Goal: Task Accomplishment & Management: Manage account settings

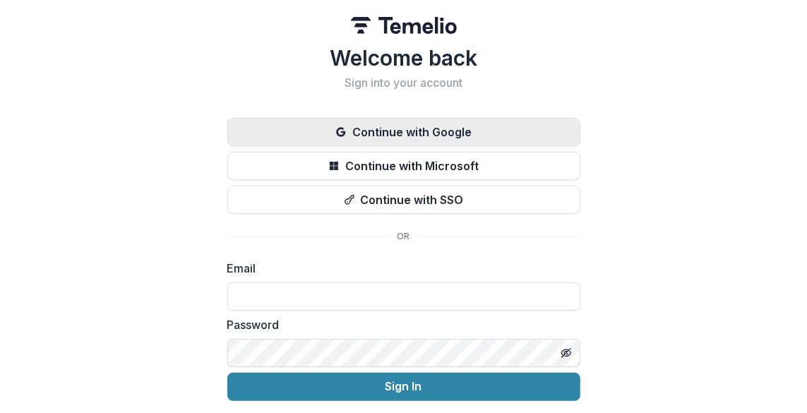
click at [443, 133] on button "Continue with Google" at bounding box center [403, 132] width 353 height 28
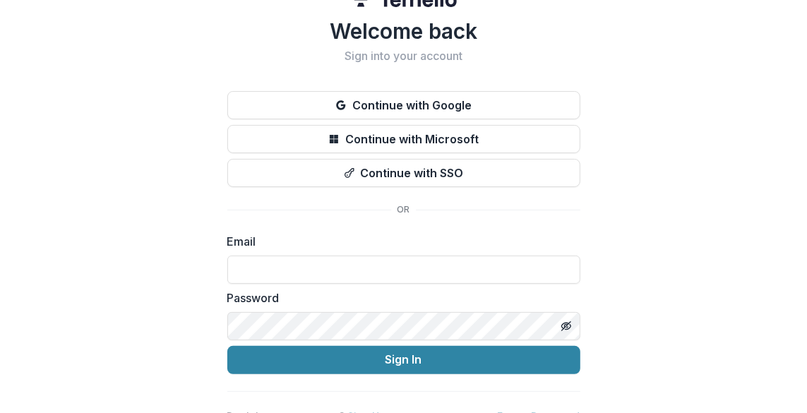
scroll to position [48, 0]
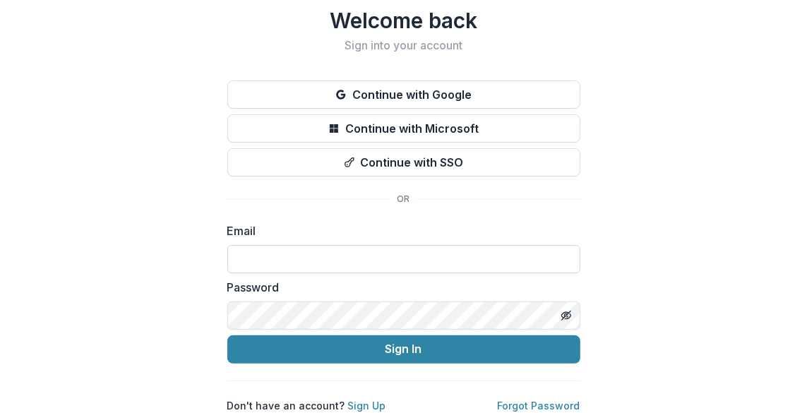
click at [361, 245] on input at bounding box center [403, 259] width 353 height 28
type input "**********"
click at [540, 400] on link "Forgot Password" at bounding box center [539, 406] width 83 height 12
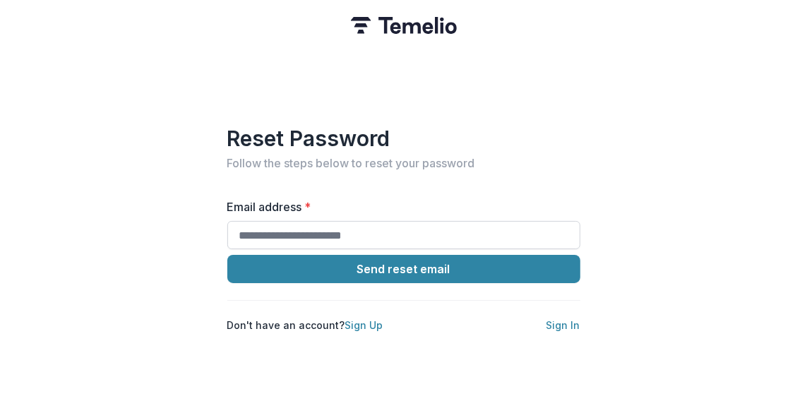
click at [321, 225] on input "Email address *" at bounding box center [403, 235] width 353 height 28
type input "**********"
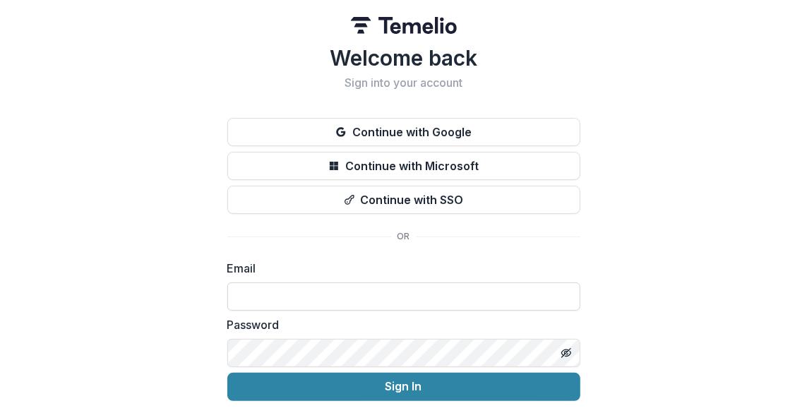
click at [411, 295] on input at bounding box center [403, 297] width 353 height 28
type input "**********"
click at [562, 352] on icon "Toggle password visibility" at bounding box center [566, 353] width 11 height 11
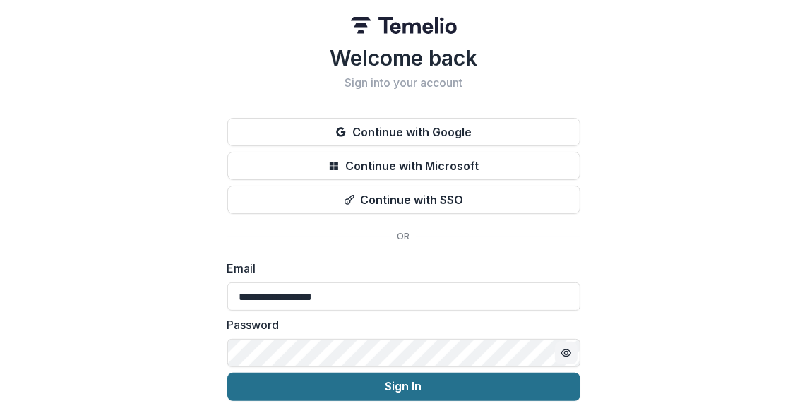
drag, startPoint x: 409, startPoint y: 388, endPoint x: 449, endPoint y: 392, distance: 39.7
click at [409, 388] on button "Sign In" at bounding box center [403, 387] width 353 height 28
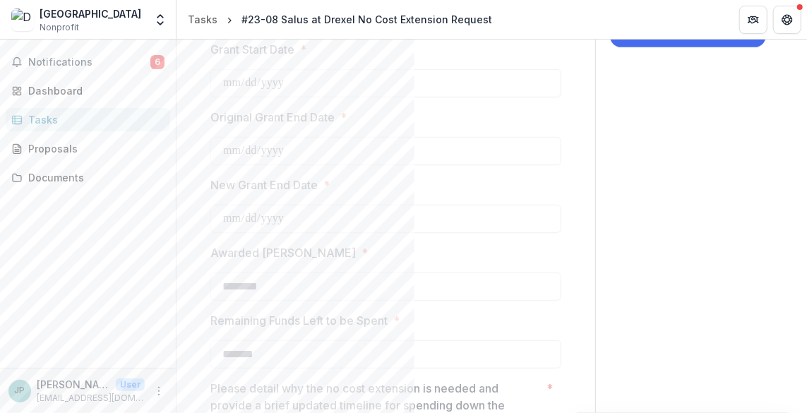
scroll to position [74, 0]
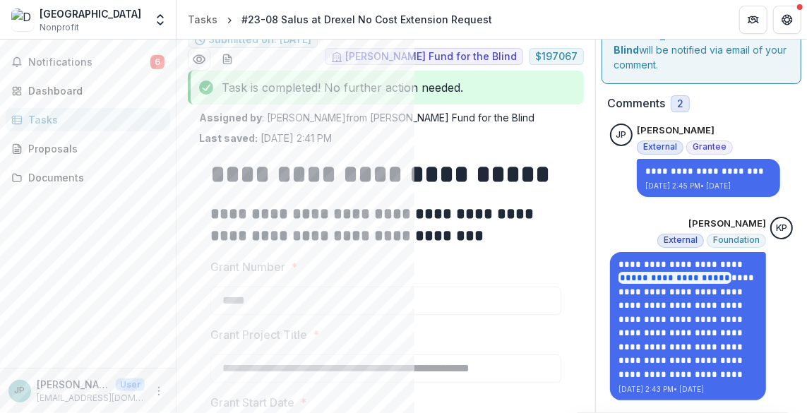
click at [379, 238] on h2 "**********" at bounding box center [384, 225] width 348 height 44
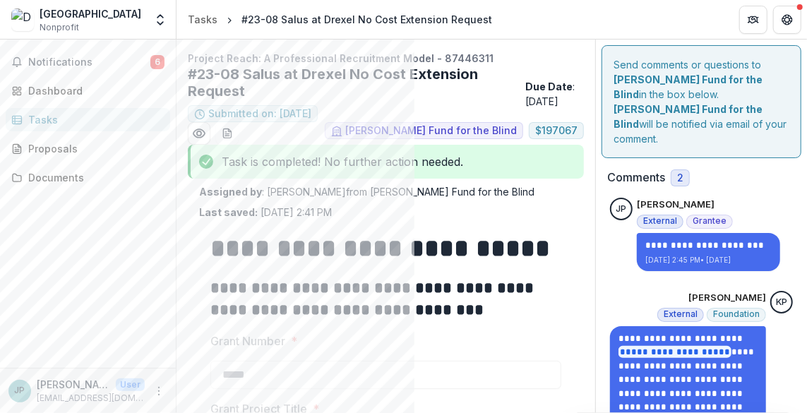
click at [321, 167] on div "Task is completed! No further action needed." at bounding box center [386, 162] width 396 height 34
click at [427, 167] on div "Task is completed! No further action needed." at bounding box center [386, 162] width 396 height 34
click at [662, 126] on div "Send comments or questions to Lavelle Fund for the Blind in the box below. Lave…" at bounding box center [702, 101] width 200 height 113
click at [65, 61] on span "Notifications" at bounding box center [89, 63] width 122 height 12
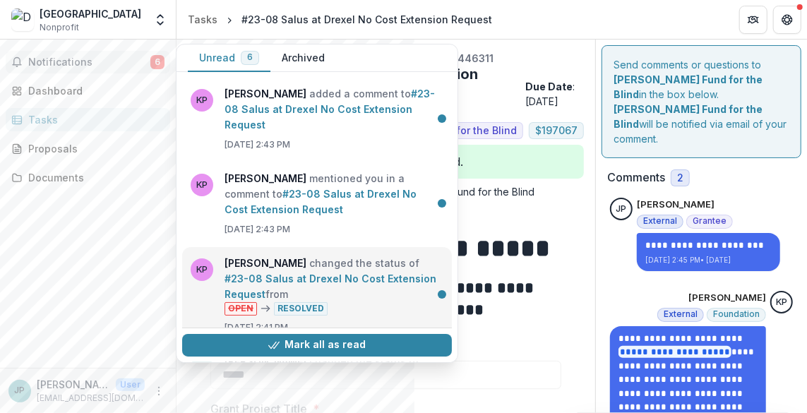
click at [259, 273] on link "#23-08 Salus at Drexel No Cost Extension Request" at bounding box center [331, 287] width 212 height 28
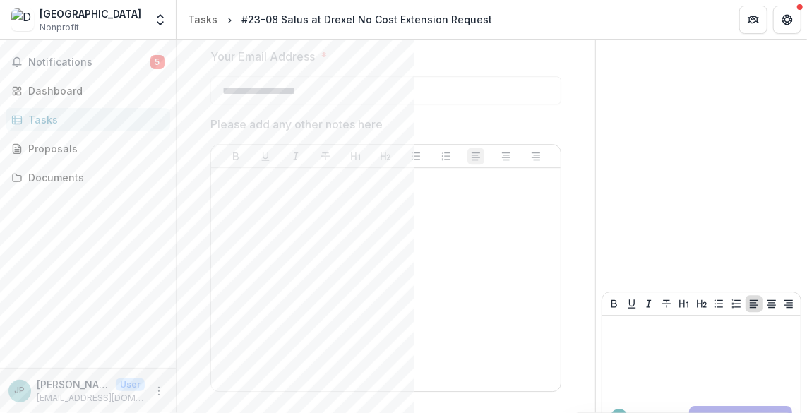
scroll to position [2052, 0]
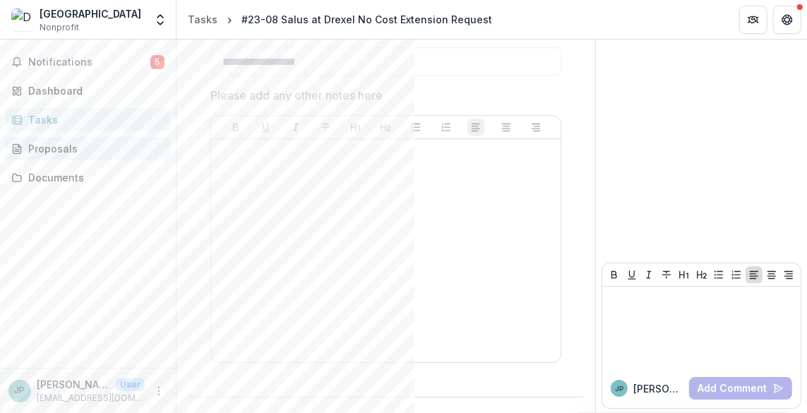
click at [36, 150] on div "Proposals" at bounding box center [93, 148] width 131 height 15
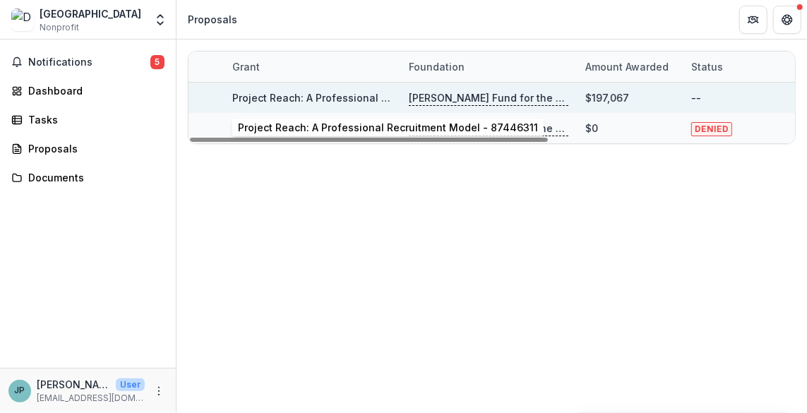
click at [288, 96] on link "Project Reach: A Professional Recruitment Model - 87446311" at bounding box center [382, 98] width 300 height 12
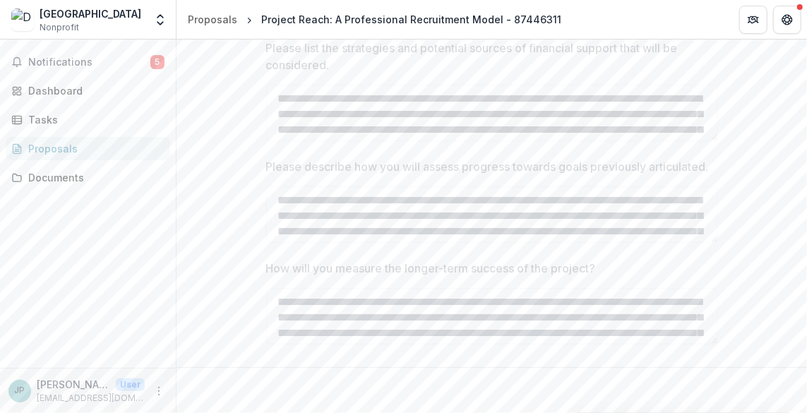
scroll to position [3619, 0]
click at [59, 87] on div "Dashboard" at bounding box center [93, 90] width 131 height 15
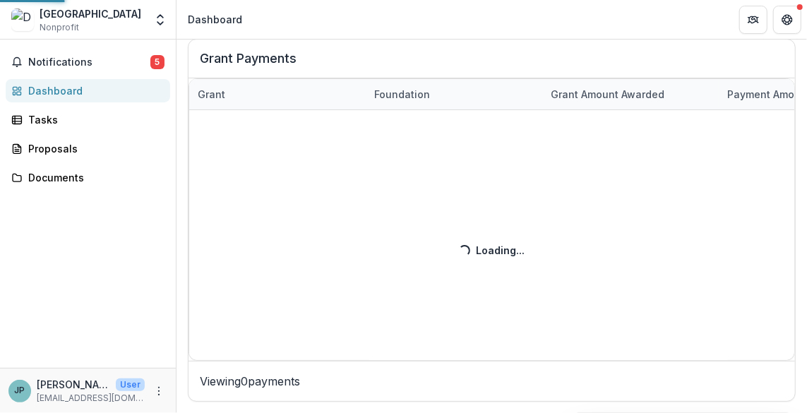
scroll to position [821, 0]
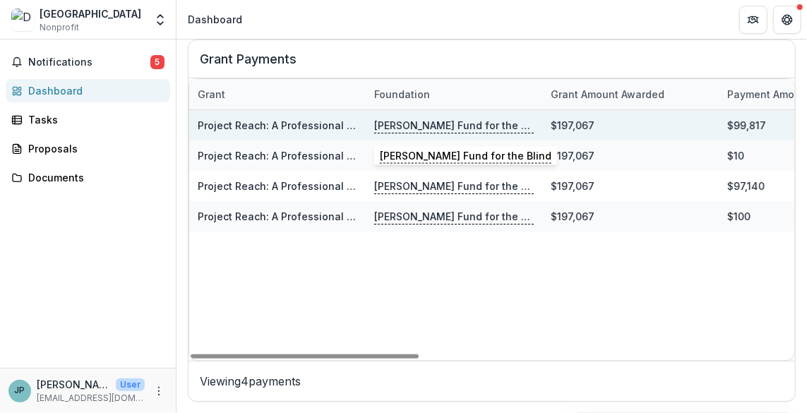
click at [396, 127] on p "Lavelle Fund for the Blind" at bounding box center [454, 126] width 160 height 16
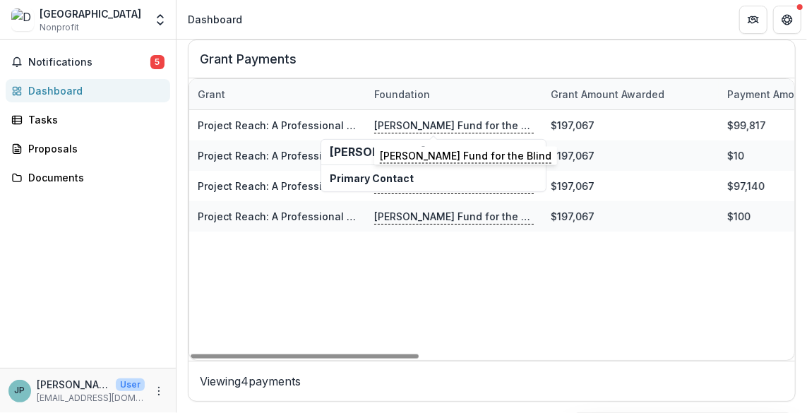
click at [336, 151] on h2 "Lavelle Fund for the Blind" at bounding box center [434, 152] width 208 height 13
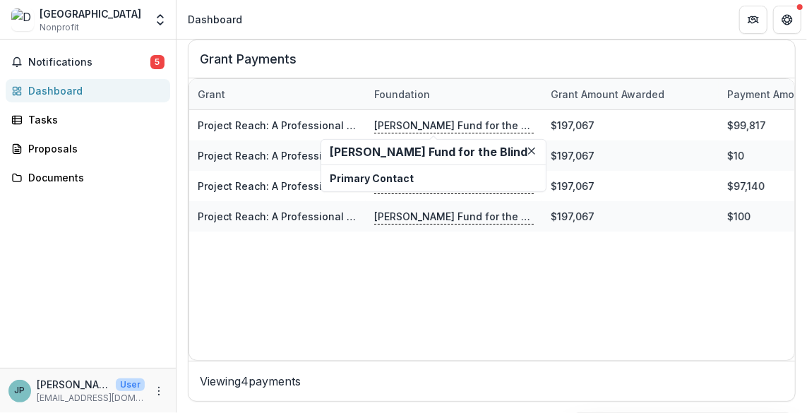
click at [348, 177] on p "Primary Contact" at bounding box center [434, 178] width 208 height 15
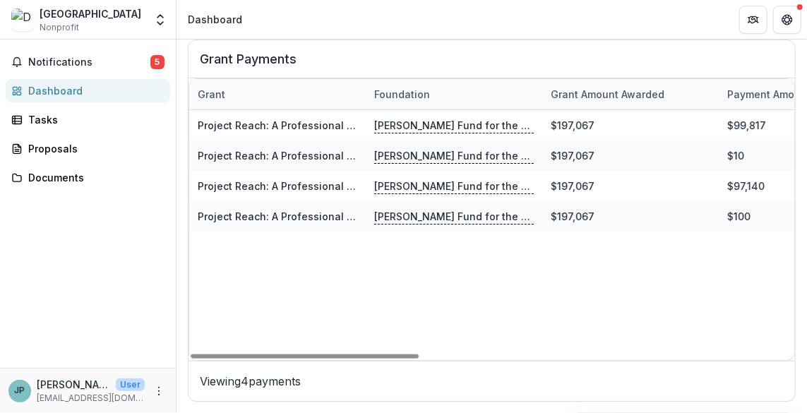
click at [226, 381] on p "Viewing 4 payments" at bounding box center [492, 381] width 584 height 17
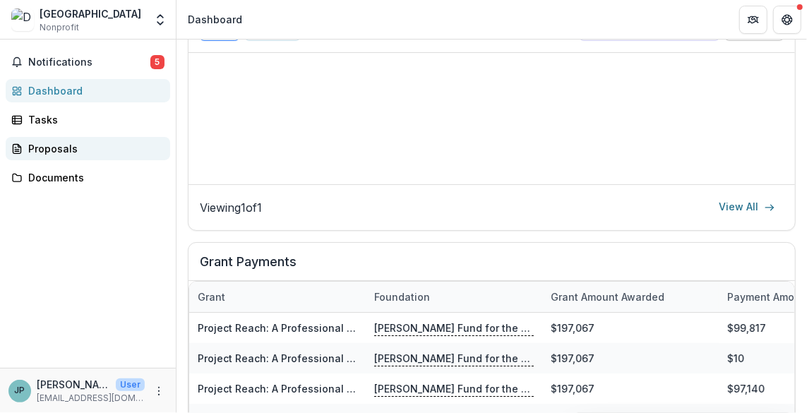
scroll to position [610, 0]
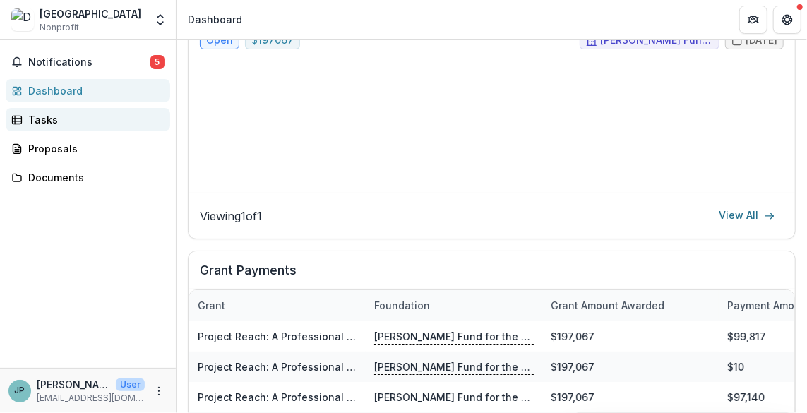
click at [54, 121] on div "Tasks" at bounding box center [93, 119] width 131 height 15
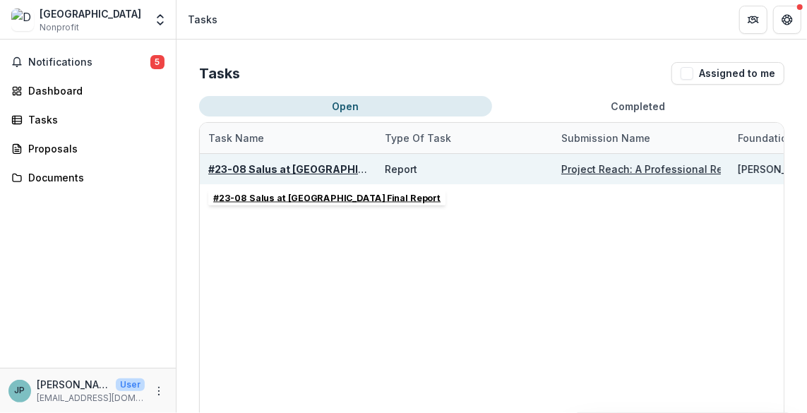
click at [303, 171] on u "#23-08 Salus at Drexel University Final Report" at bounding box center [336, 169] width 256 height 12
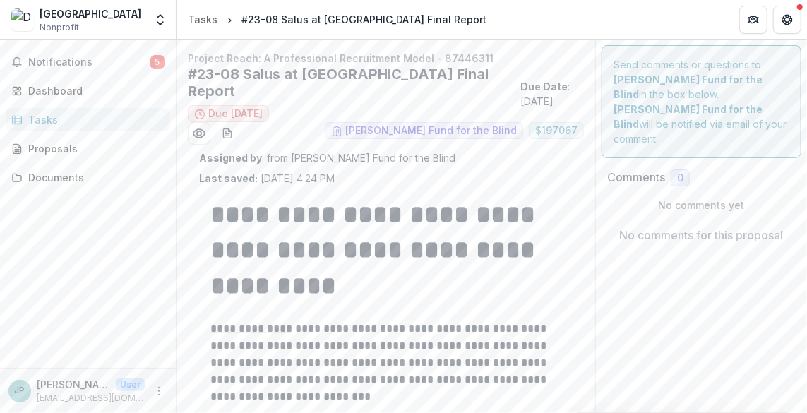
type input "********"
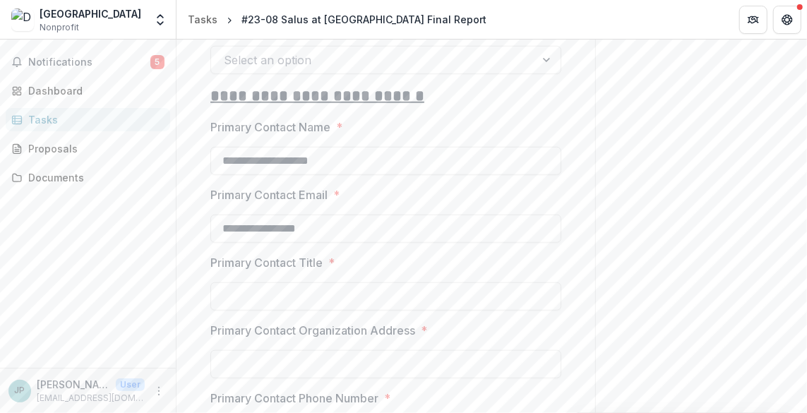
scroll to position [565, 0]
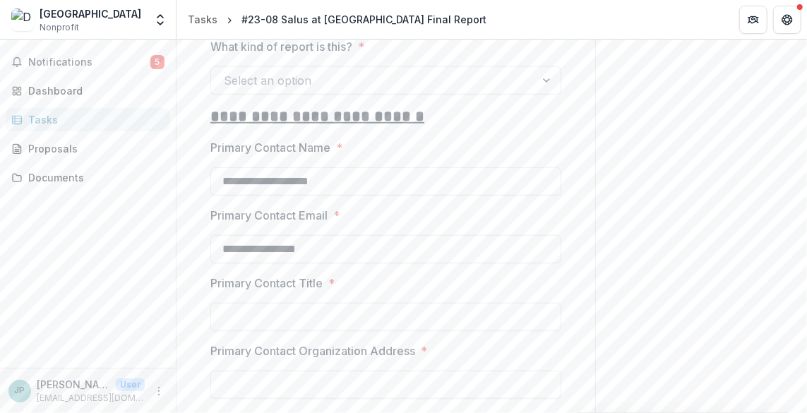
drag, startPoint x: 374, startPoint y: 180, endPoint x: 172, endPoint y: 168, distance: 202.4
click at [172, 168] on main "**********" at bounding box center [403, 227] width 807 height 374
type input "**********"
drag, startPoint x: 374, startPoint y: 248, endPoint x: 129, endPoint y: 235, distance: 246.2
click at [130, 235] on main "**********" at bounding box center [403, 227] width 807 height 374
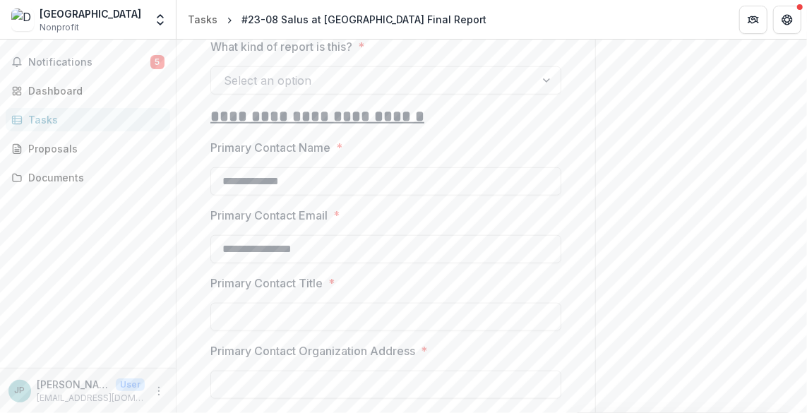
type input "**********"
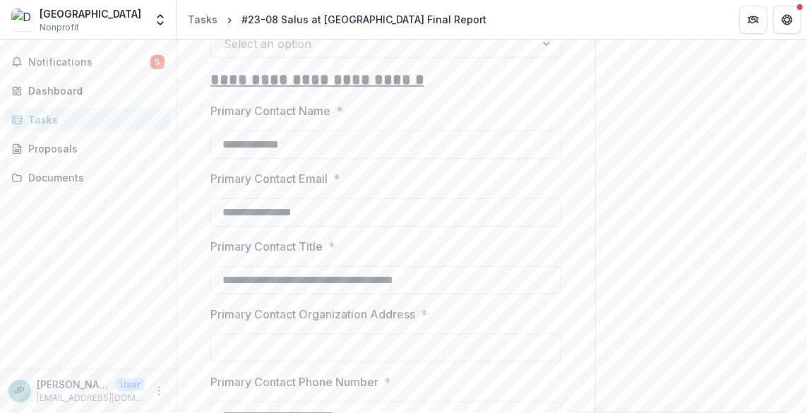
scroll to position [706, 0]
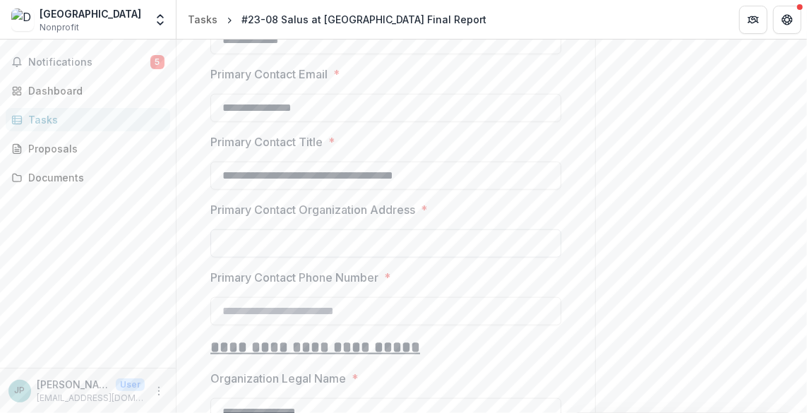
type input "**********"
click at [277, 234] on input "Primary Contact Organization Address *" at bounding box center [385, 244] width 351 height 28
type input "**********"
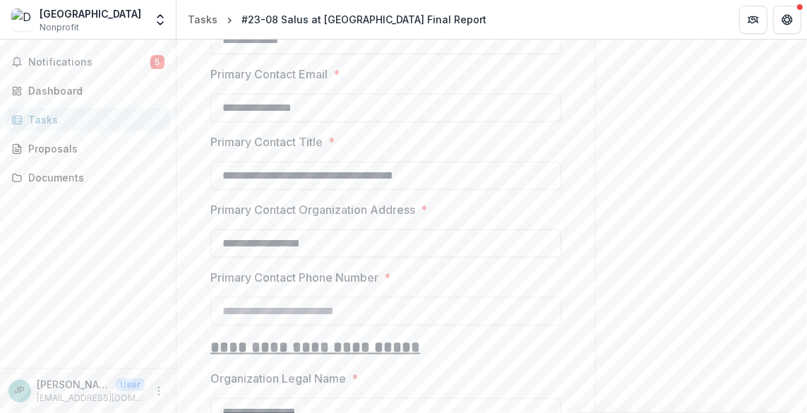
type input "**********"
click at [302, 310] on input "Primary Contact Phone Number *" at bounding box center [385, 311] width 351 height 28
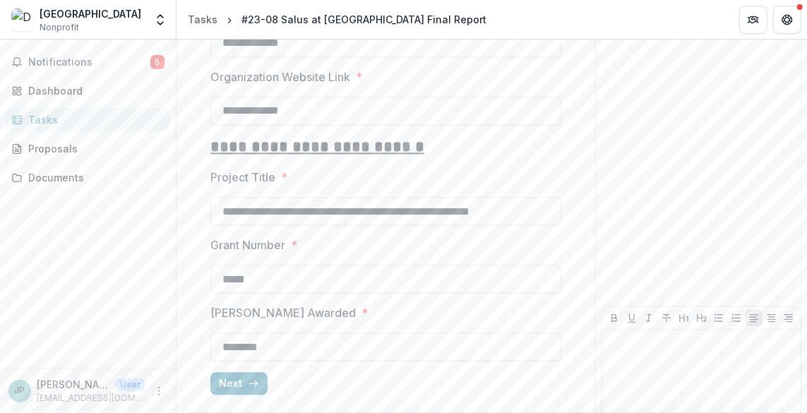
scroll to position [1526, 0]
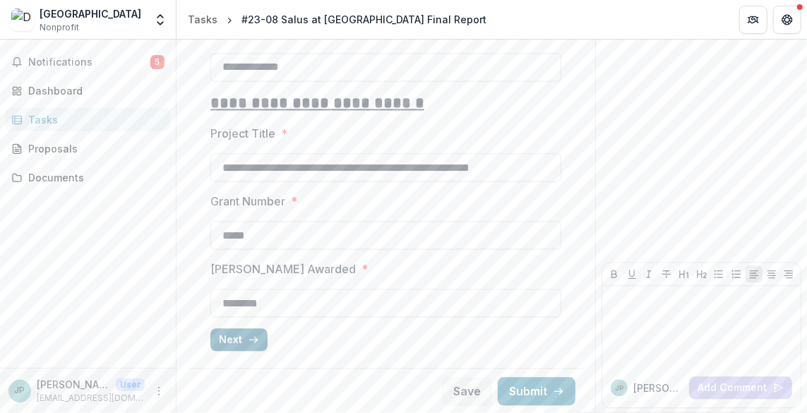
type input "**********"
click at [227, 336] on button "Next" at bounding box center [238, 339] width 57 height 23
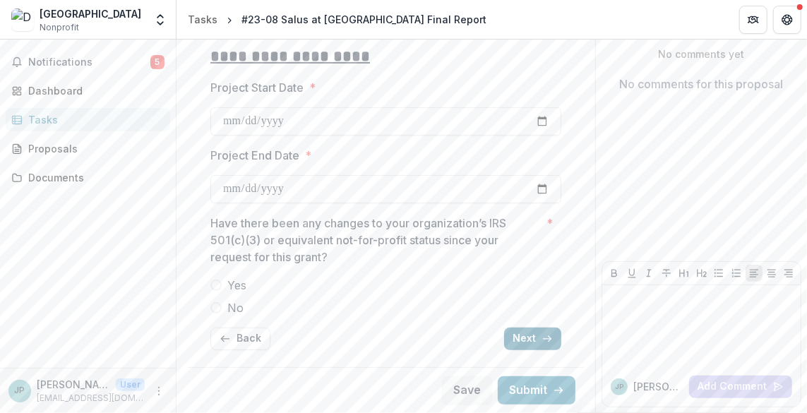
scroll to position [150, 0]
click at [536, 340] on button "Next" at bounding box center [532, 340] width 57 height 23
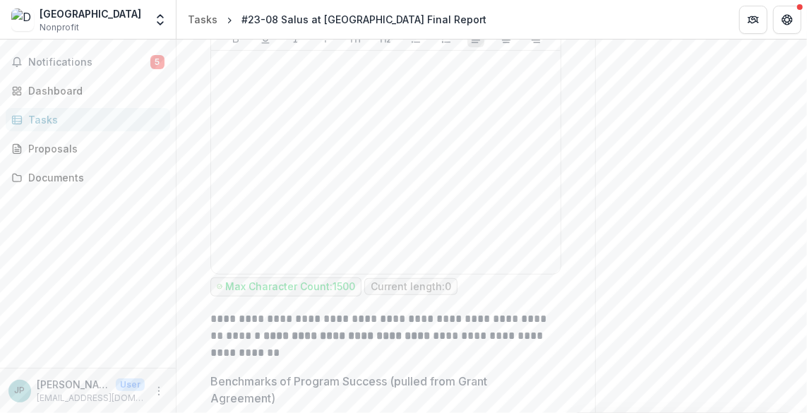
scroll to position [0, 0]
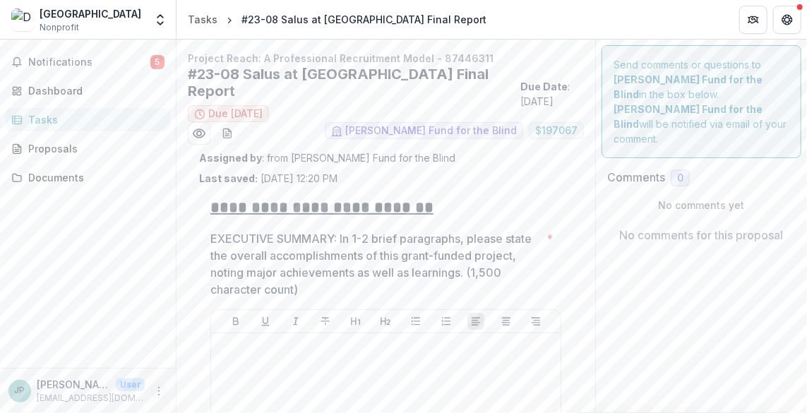
click at [156, 393] on icon "More" at bounding box center [158, 391] width 11 height 11
click at [237, 362] on link "Settings" at bounding box center [252, 361] width 151 height 23
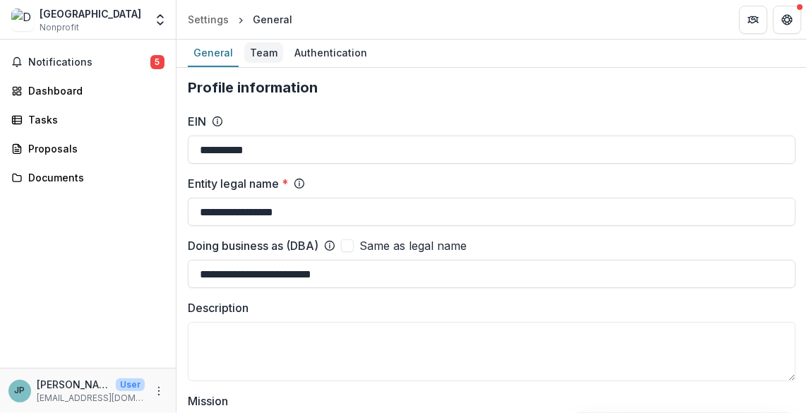
click at [249, 53] on div "Team" at bounding box center [263, 52] width 39 height 20
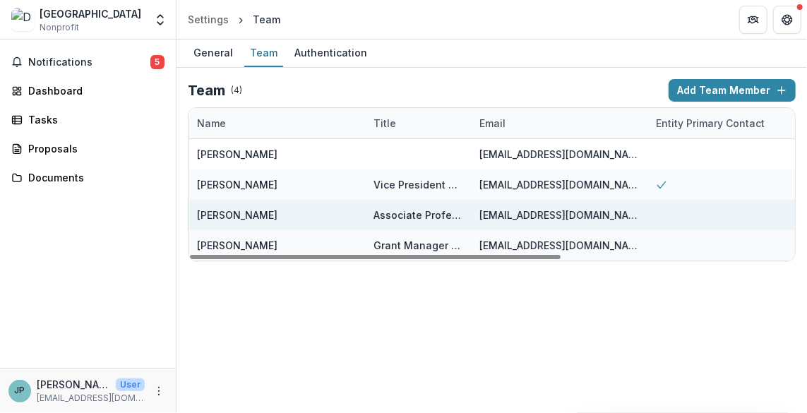
click at [660, 208] on div at bounding box center [718, 215] width 141 height 30
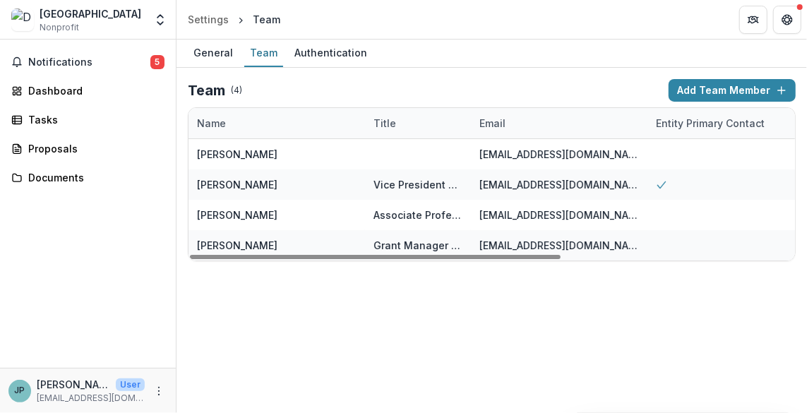
click at [689, 124] on div "Entity Primary Contact" at bounding box center [711, 123] width 126 height 15
click at [543, 316] on div "General Team Authentication Team ( 4 ) Add Team Member Name Title Email Entity …" at bounding box center [492, 227] width 631 height 374
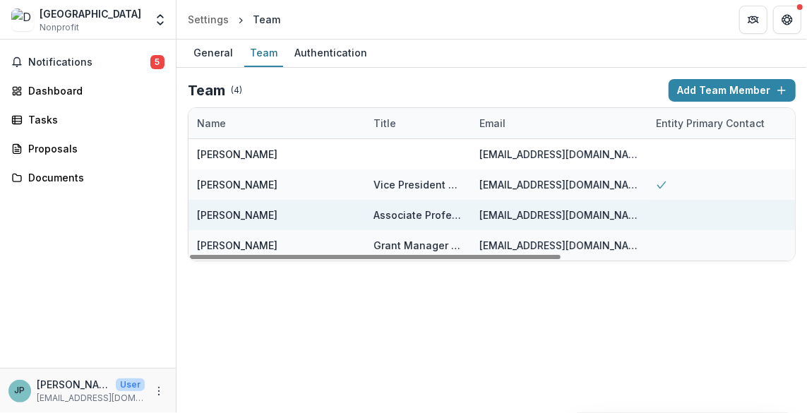
click at [659, 206] on div at bounding box center [718, 215] width 141 height 30
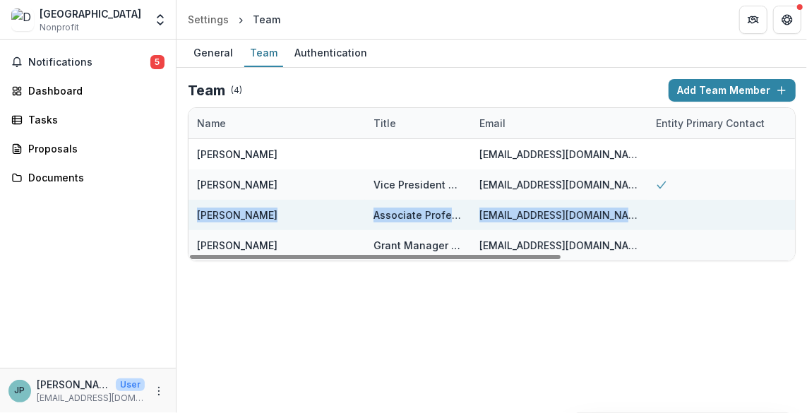
drag, startPoint x: 660, startPoint y: 182, endPoint x: 659, endPoint y: 223, distance: 41.7
click at [659, 223] on div "Ingrid Broadnax pib25@drexel.edu Edit Delete Jacqueline Patterson Vice Presiden…" at bounding box center [683, 199] width 989 height 121
click at [659, 223] on div at bounding box center [718, 215] width 141 height 30
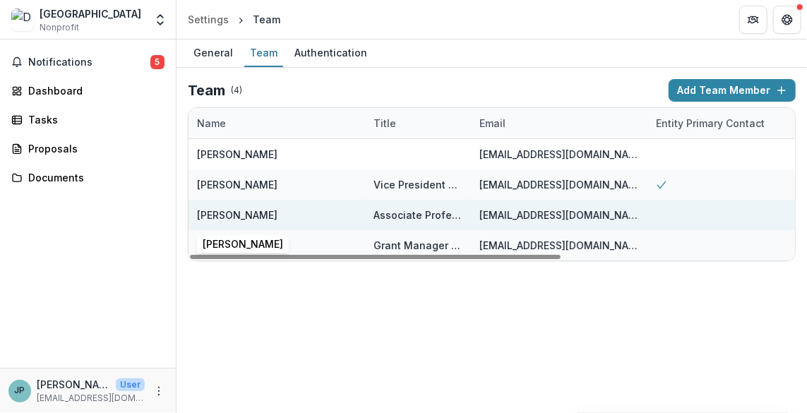
click at [237, 209] on div "Fabiana Perla" at bounding box center [237, 215] width 81 height 15
click at [224, 218] on div "Fabiana Perla" at bounding box center [237, 215] width 81 height 15
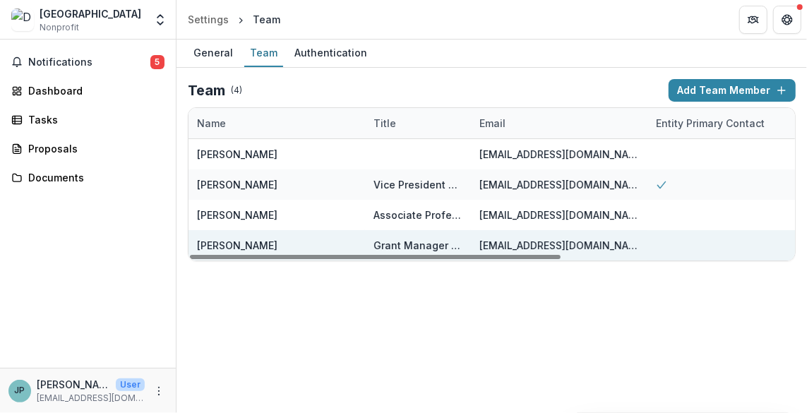
click at [233, 238] on div "Katie Pearse" at bounding box center [237, 245] width 81 height 15
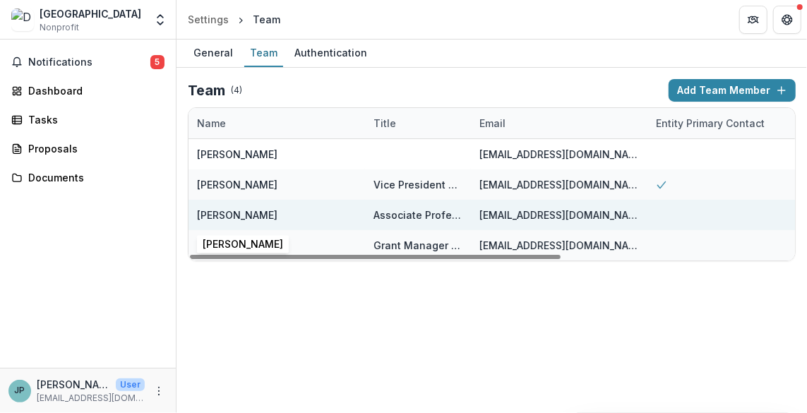
click at [316, 215] on div "Fabiana Perla" at bounding box center [277, 215] width 160 height 30
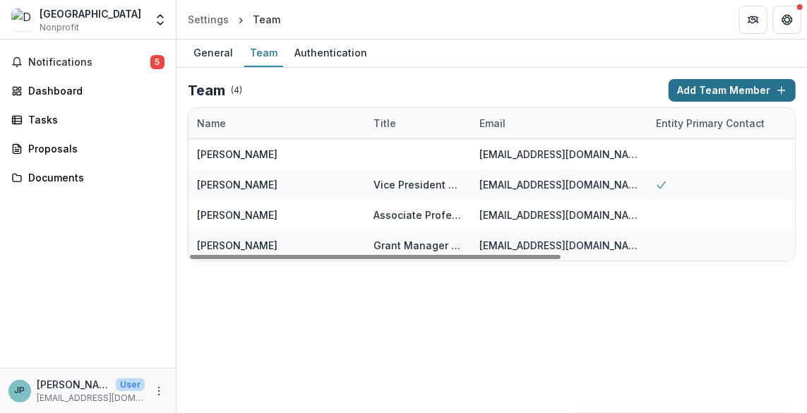
click at [724, 93] on button "Add Team Member" at bounding box center [732, 90] width 127 height 23
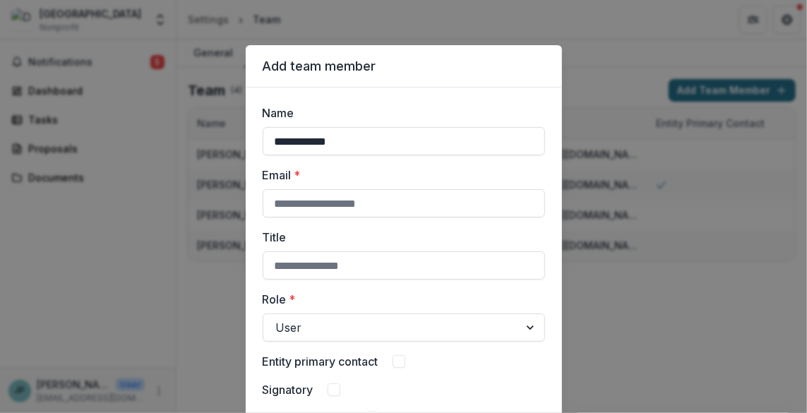
type input "**********"
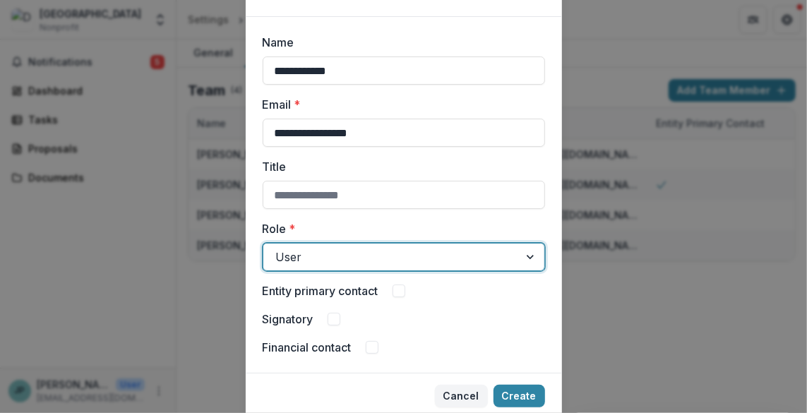
scroll to position [121, 0]
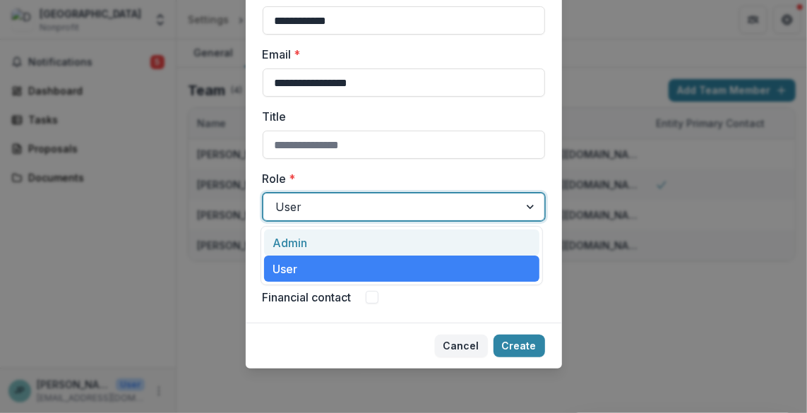
click at [334, 210] on div at bounding box center [391, 207] width 230 height 20
click at [318, 243] on div "Admin" at bounding box center [401, 243] width 275 height 26
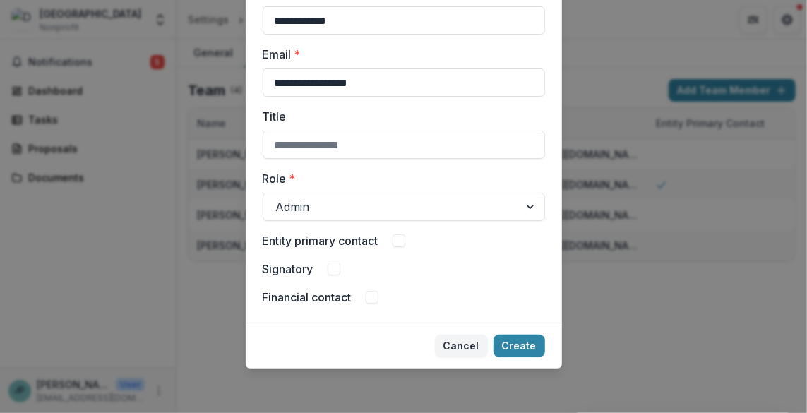
click at [402, 242] on span at bounding box center [399, 241] width 13 height 13
click at [402, 242] on icon at bounding box center [399, 240] width 8 height 7
click at [516, 344] on button "Create" at bounding box center [520, 346] width 52 height 23
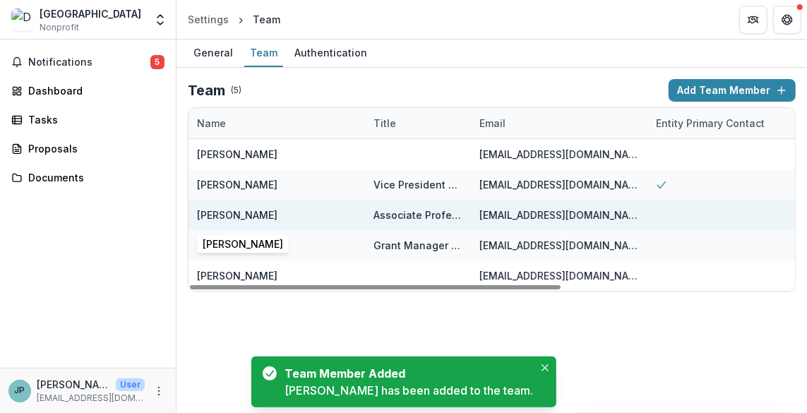
click at [295, 209] on div "Fabiana Perla" at bounding box center [277, 215] width 160 height 30
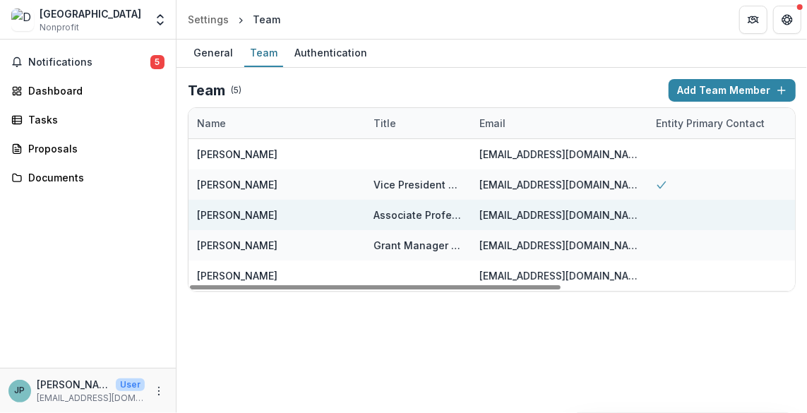
click at [281, 211] on div "Fabiana Perla" at bounding box center [277, 215] width 160 height 30
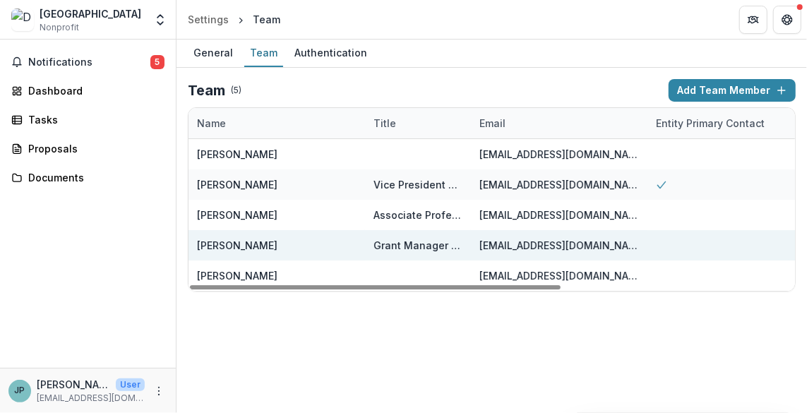
drag, startPoint x: 218, startPoint y: 218, endPoint x: 381, endPoint y: 232, distance: 163.0
click at [219, 218] on div "Fabiana Perla" at bounding box center [237, 215] width 81 height 15
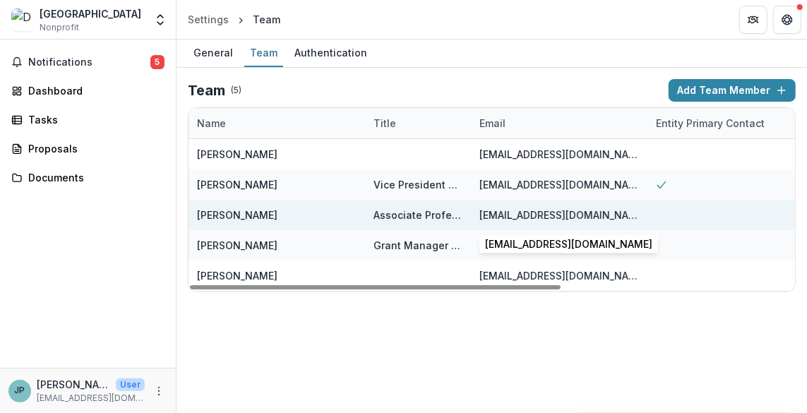
click at [536, 217] on div "fp348@drexel.edu" at bounding box center [560, 215] width 160 height 15
drag, startPoint x: 536, startPoint y: 217, endPoint x: 518, endPoint y: 217, distance: 18.4
click at [521, 215] on div "fp348@drexel.edu" at bounding box center [560, 215] width 160 height 15
click at [445, 215] on div "Associate Professor & Program Director" at bounding box center [418, 215] width 89 height 15
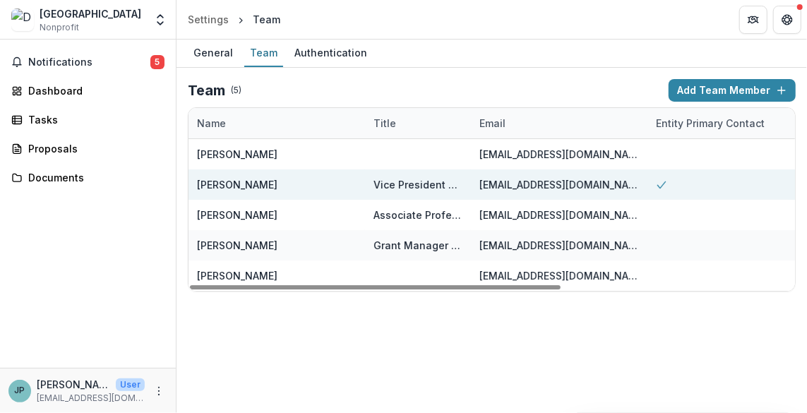
click at [665, 186] on icon at bounding box center [661, 184] width 11 height 11
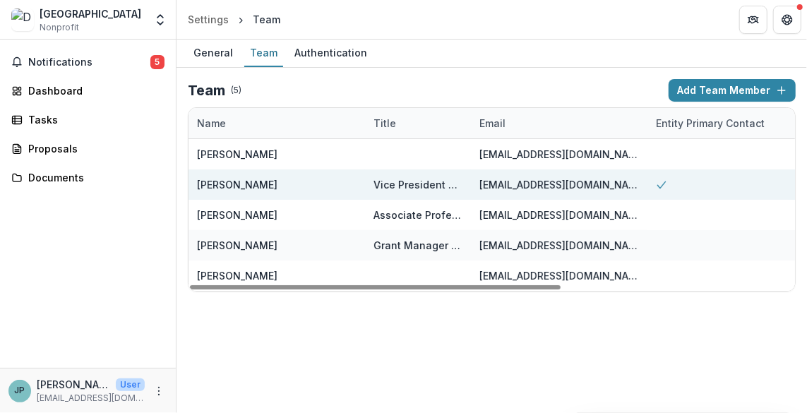
click at [405, 189] on div "Vice President of Institutional Advancement and Community Relations" at bounding box center [418, 184] width 89 height 15
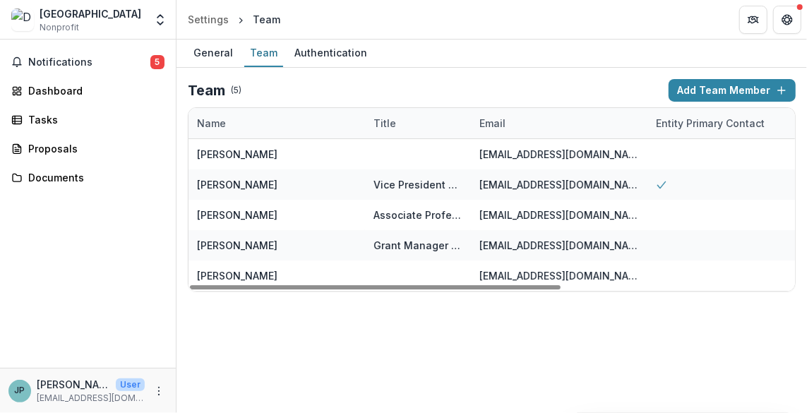
click at [216, 91] on h2 "Team" at bounding box center [206, 90] width 37 height 17
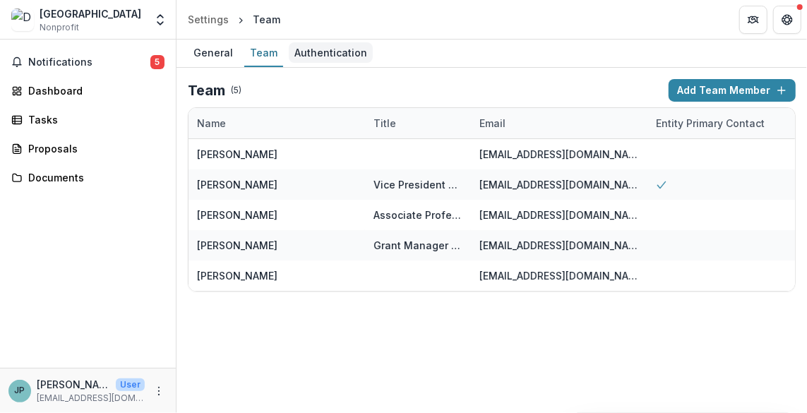
click at [337, 53] on div "Authentication" at bounding box center [331, 52] width 84 height 20
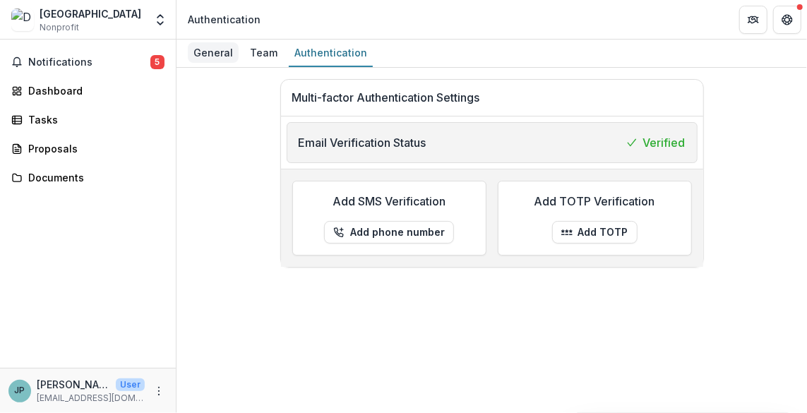
click at [215, 51] on div "General" at bounding box center [213, 52] width 51 height 20
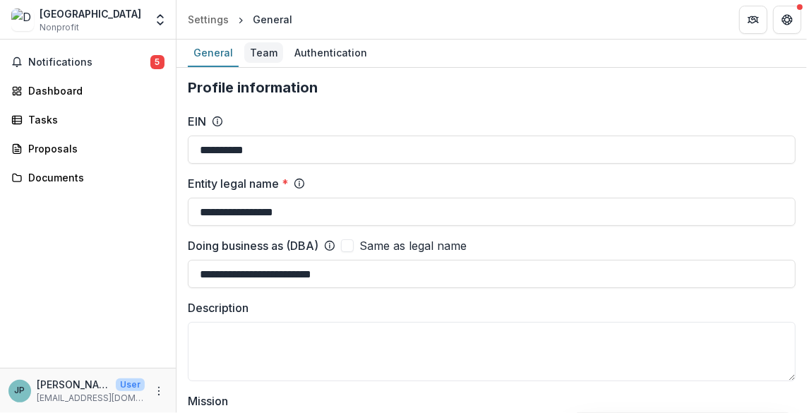
click at [261, 53] on div "Team" at bounding box center [263, 52] width 39 height 20
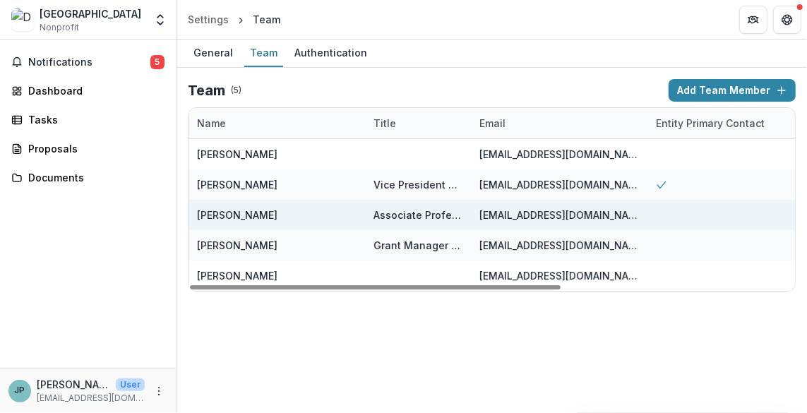
click at [476, 212] on div "fp348@drexel.edu" at bounding box center [559, 215] width 177 height 30
